Goal: Use online tool/utility: Utilize a website feature to perform a specific function

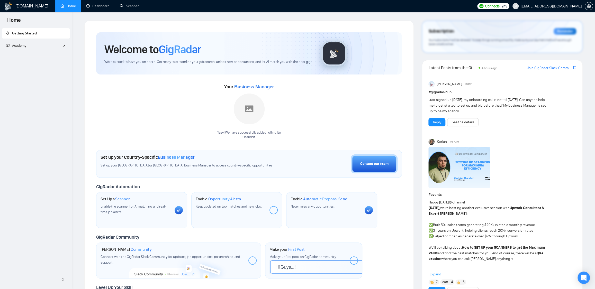
click at [145, 4] on ul "Home Dashboard Scanner" at bounding box center [263, 6] width 421 height 12
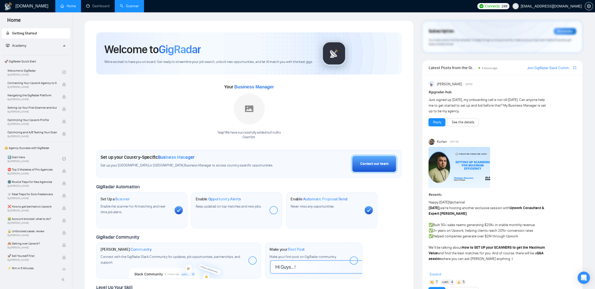
click at [139, 6] on link "Scanner" at bounding box center [129, 6] width 19 height 4
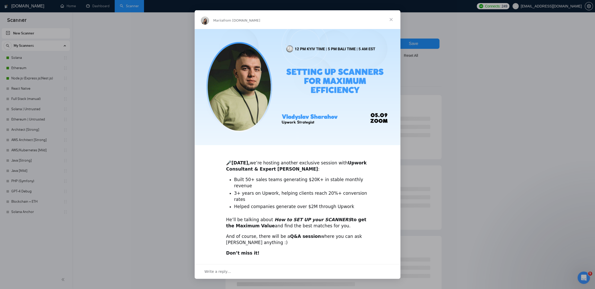
click at [390, 18] on span "Close" at bounding box center [391, 19] width 18 height 18
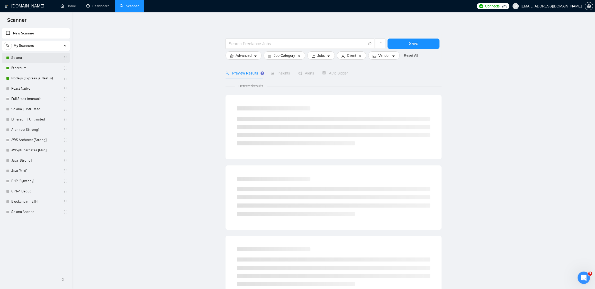
click at [25, 59] on link "Solana" at bounding box center [35, 58] width 49 height 10
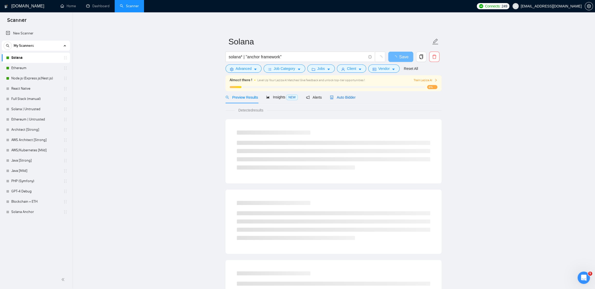
click at [345, 99] on div "Auto Bidder" at bounding box center [342, 98] width 25 height 6
